Goal: Task Accomplishment & Management: Manage account settings

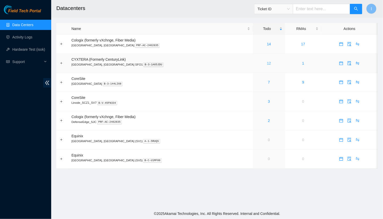
click at [267, 62] on link "12" at bounding box center [269, 63] width 4 height 4
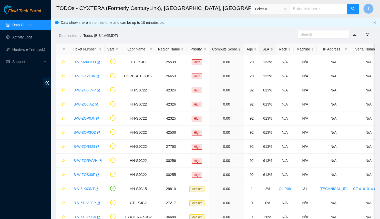
click at [262, 51] on div "SLA" at bounding box center [267, 49] width 10 height 6
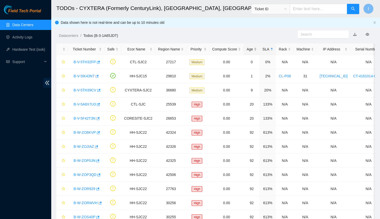
click at [248, 51] on div "Age" at bounding box center [251, 49] width 10 height 6
click at [87, 62] on link "B-V-5TH32FP" at bounding box center [84, 62] width 22 height 4
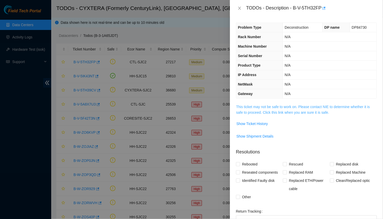
click at [290, 108] on link "This ticket may not be safe to work on. Please contact NIE to determine whether…" at bounding box center [303, 110] width 134 height 10
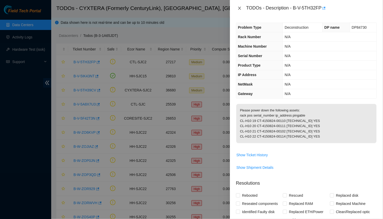
click at [236, 9] on div "TODOs - Description - B-V-5TH32FP" at bounding box center [306, 8] width 153 height 16
click at [237, 8] on button "Close" at bounding box center [239, 8] width 7 height 5
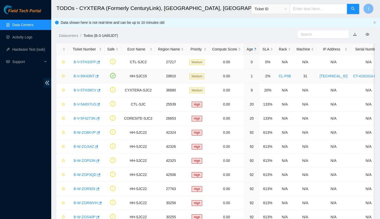
click at [83, 76] on link "B-V-5IK43NT" at bounding box center [83, 76] width 21 height 4
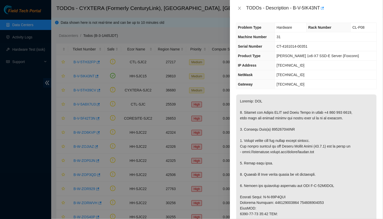
click at [77, 29] on div at bounding box center [191, 109] width 383 height 219
click at [241, 8] on icon "close" at bounding box center [239, 8] width 4 height 4
